Goal: Task Accomplishment & Management: Use online tool/utility

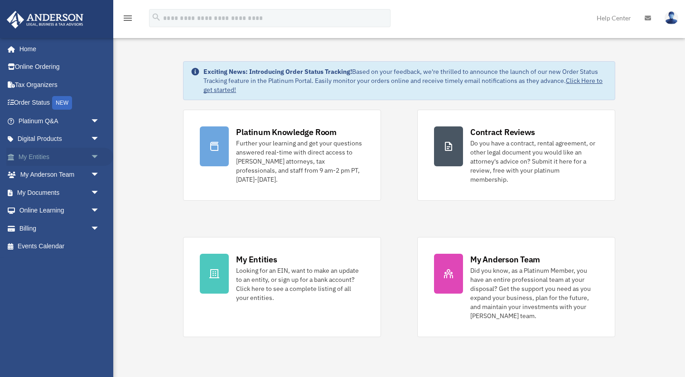
click at [93, 153] on span "arrow_drop_down" at bounding box center [100, 157] width 18 height 19
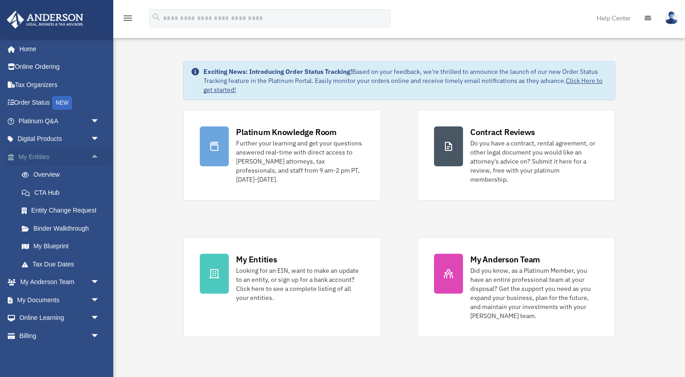
click at [93, 153] on span "arrow_drop_up" at bounding box center [100, 157] width 18 height 19
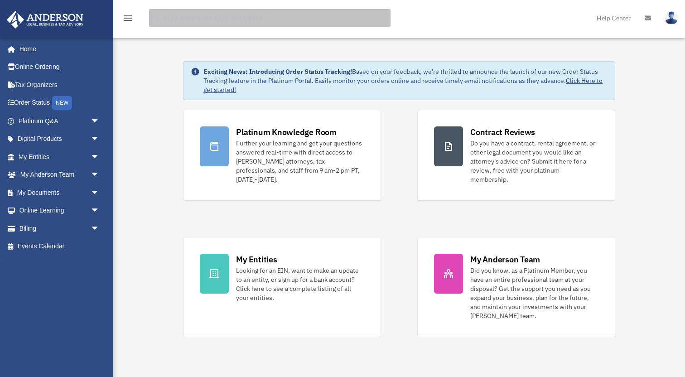
click at [214, 24] on input "search" at bounding box center [269, 18] width 241 height 18
type input "******"
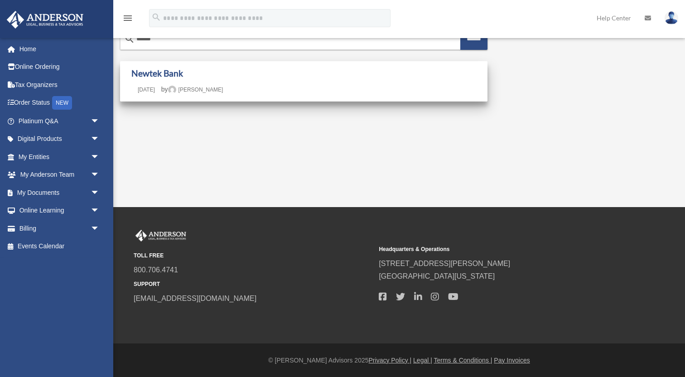
click at [313, 81] on div "Newtek Bank Last updated July 15, 2025 February 1, 2024 by Collin Clem" at bounding box center [303, 81] width 345 height 27
click at [150, 73] on link "Newtek Bank" at bounding box center [157, 73] width 52 height 10
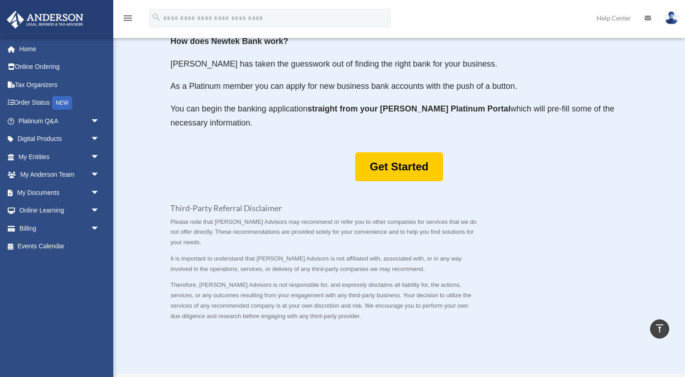
scroll to position [454, 0]
click at [396, 166] on link "Get Started" at bounding box center [398, 166] width 87 height 29
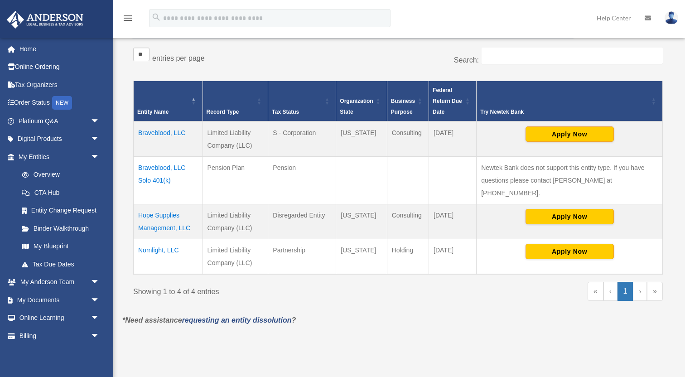
scroll to position [159, 0]
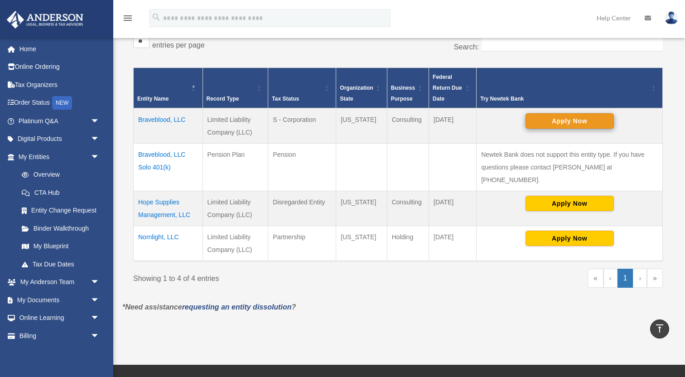
click at [573, 123] on button "Apply Now" at bounding box center [569, 120] width 88 height 15
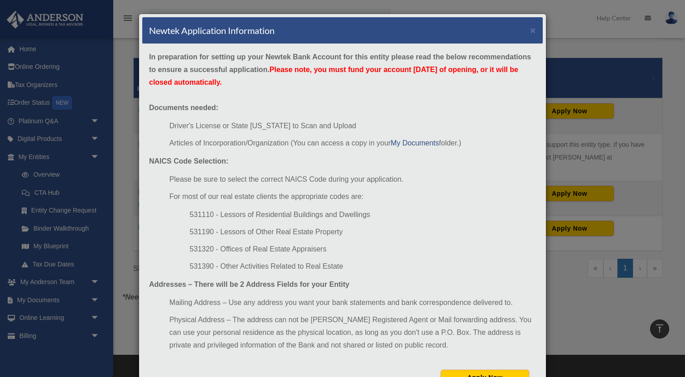
scroll to position [0, 0]
click at [421, 205] on ul "Please be sure to select the correct NAICS Code during your application. For mo…" at bounding box center [342, 223] width 387 height 100
click at [682, 80] on div "Newtek Application Information × In preparation for setting up your Newtek Bank…" at bounding box center [342, 188] width 685 height 377
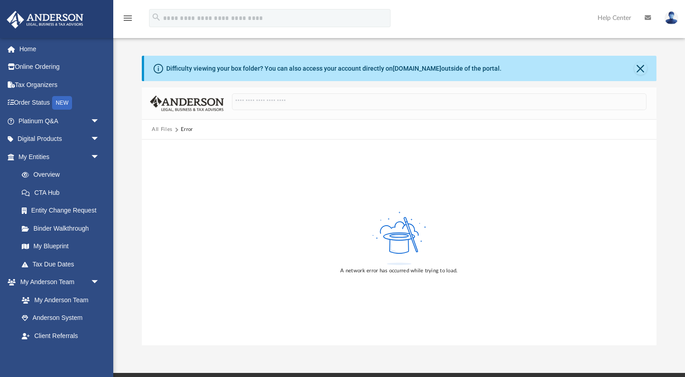
click at [164, 131] on button "All Files" at bounding box center [162, 129] width 21 height 8
